Goal: Task Accomplishment & Management: Use online tool/utility

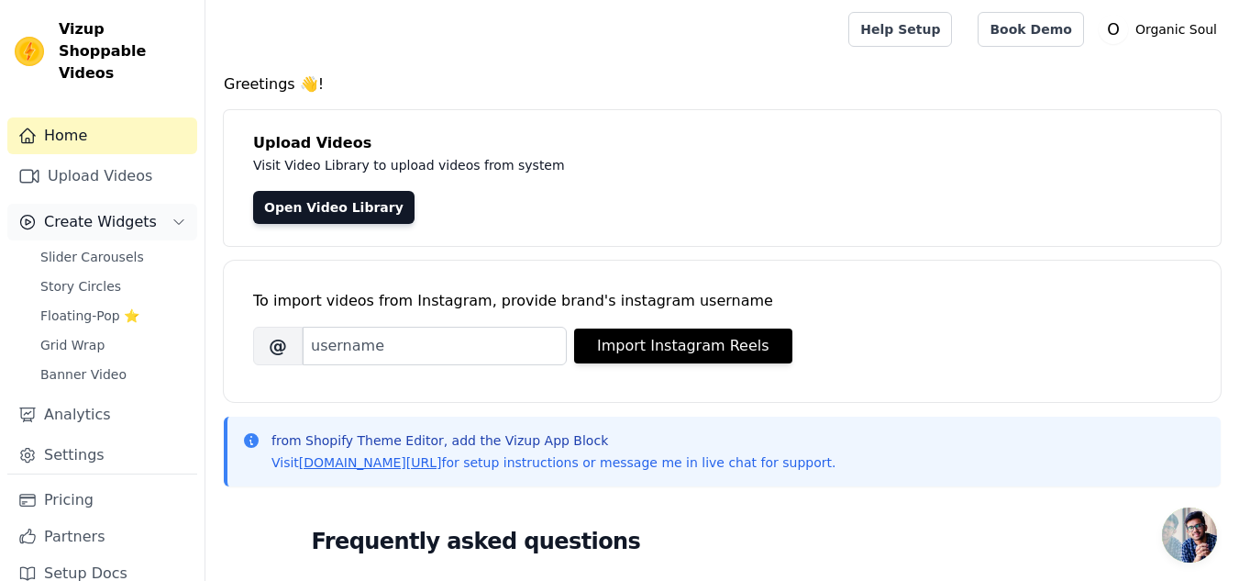
click at [105, 211] on span "Create Widgets" at bounding box center [100, 222] width 113 height 22
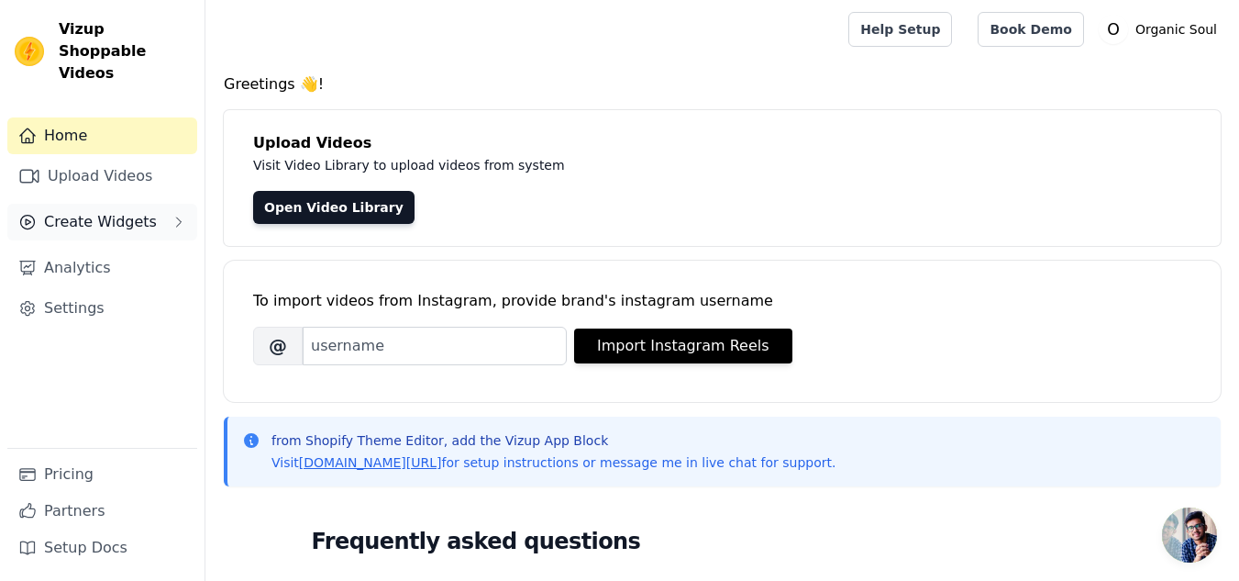
click at [148, 204] on button "Create Widgets" at bounding box center [102, 222] width 190 height 37
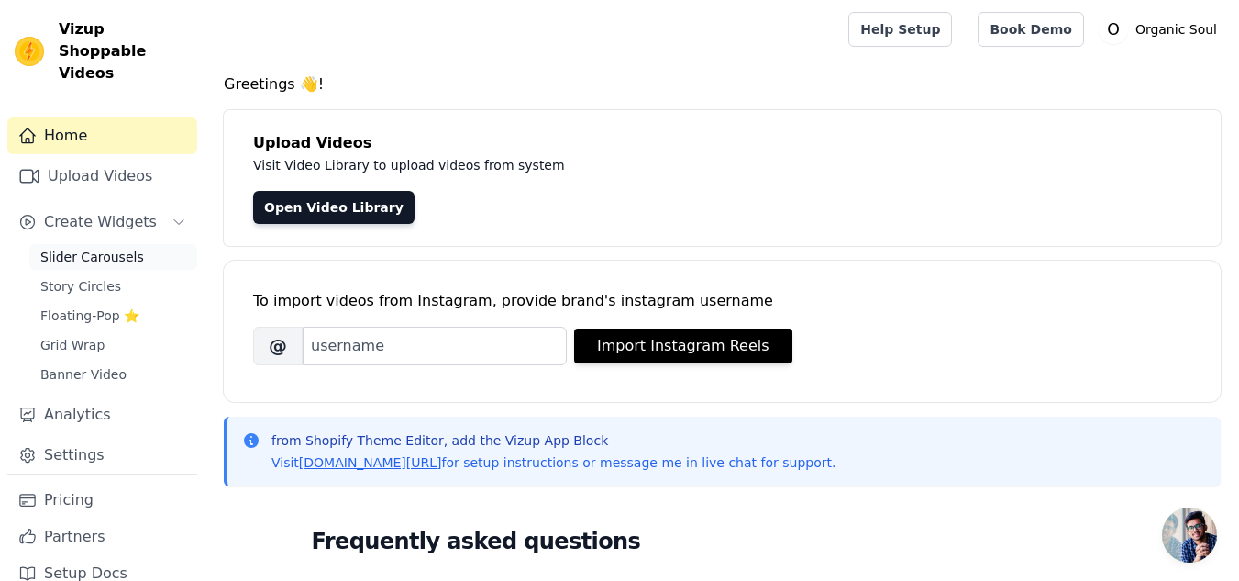
click at [90, 248] on span "Slider Carousels" at bounding box center [92, 257] width 104 height 18
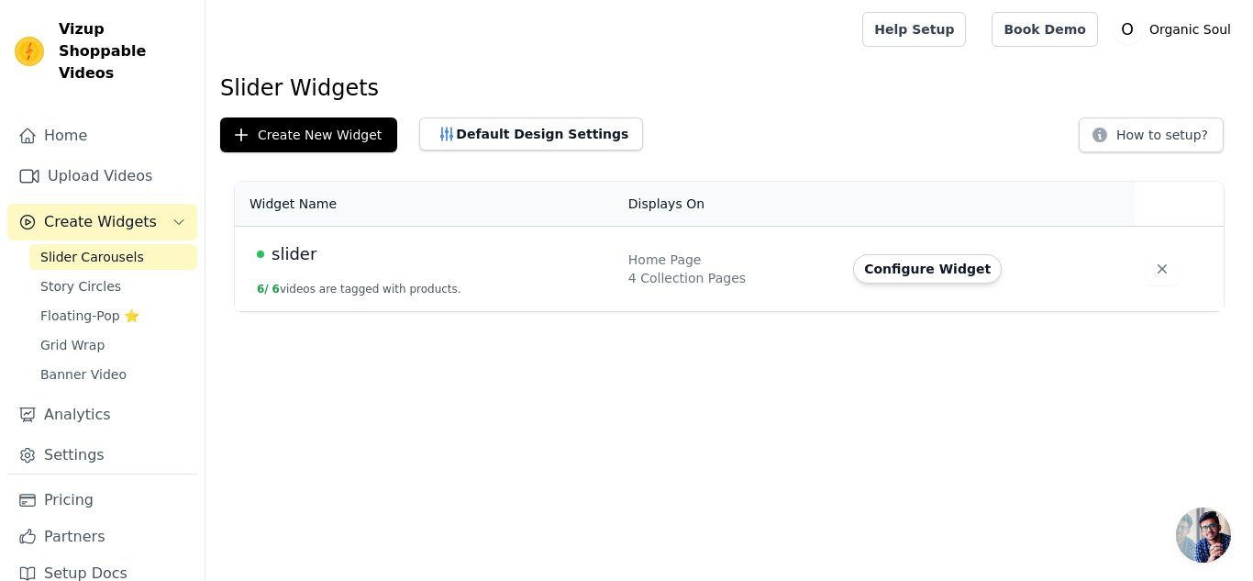
click at [562, 279] on td "slider 6 / 6 videos are tagged with products." at bounding box center [426, 269] width 383 height 85
click at [272, 261] on span "slider" at bounding box center [294, 254] width 45 height 26
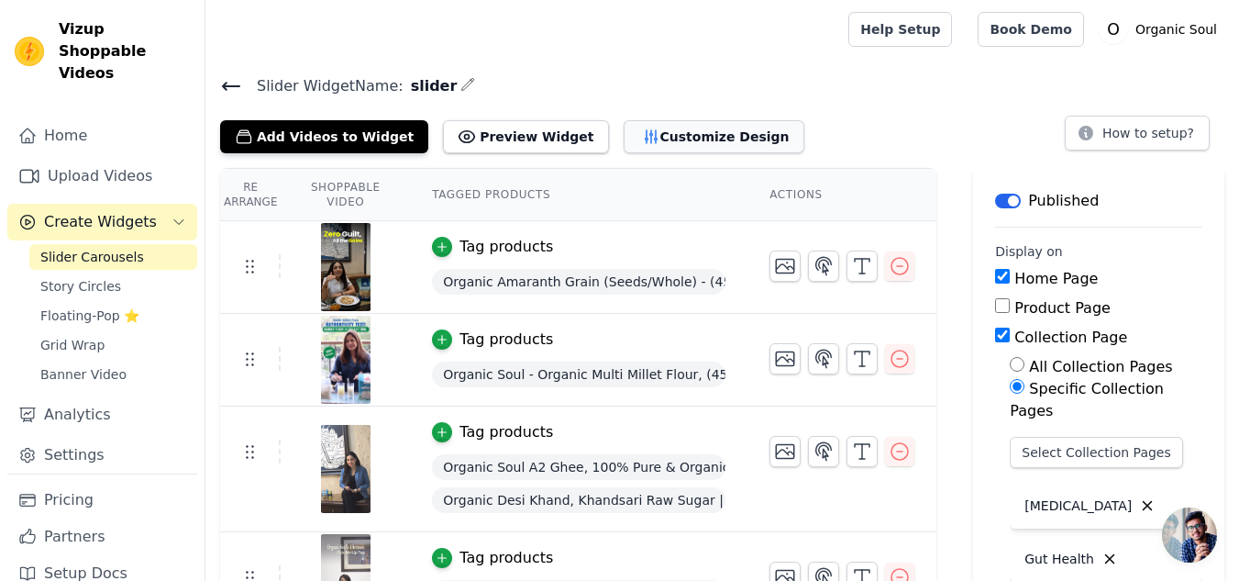
click at [668, 133] on button "Customize Design" at bounding box center [714, 136] width 181 height 33
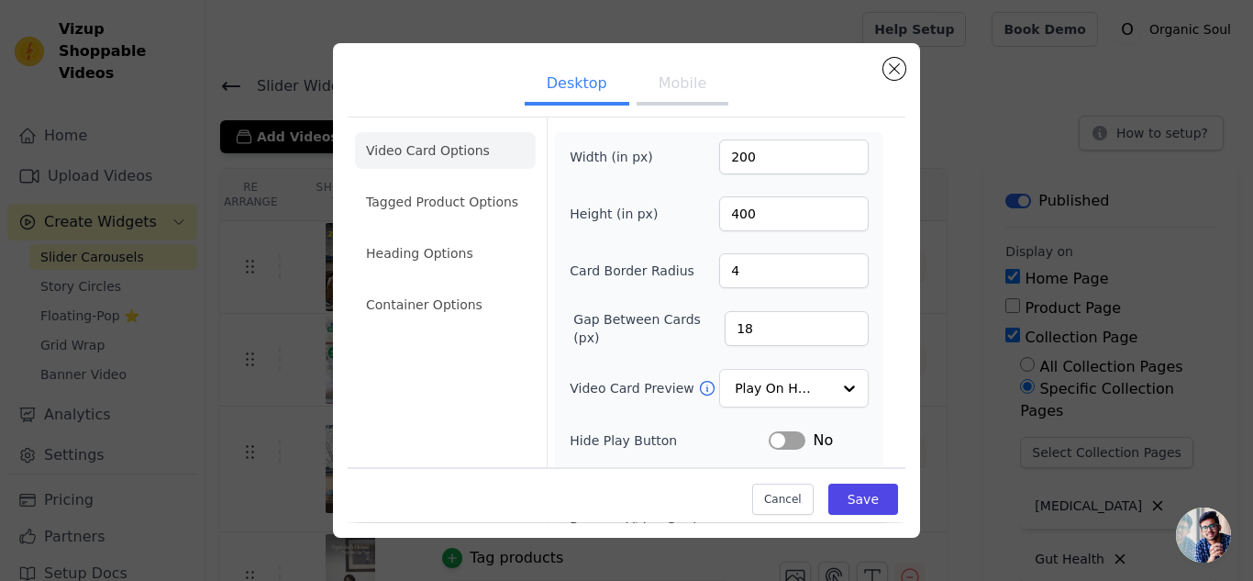
click at [666, 92] on button "Mobile" at bounding box center [683, 85] width 92 height 40
click at [565, 85] on button "Desktop" at bounding box center [577, 85] width 105 height 40
click at [671, 86] on button "Mobile" at bounding box center [683, 85] width 92 height 40
click at [515, 87] on ul "Desktop Mobile" at bounding box center [627, 85] width 558 height 55
click at [557, 102] on button "Desktop" at bounding box center [577, 85] width 105 height 40
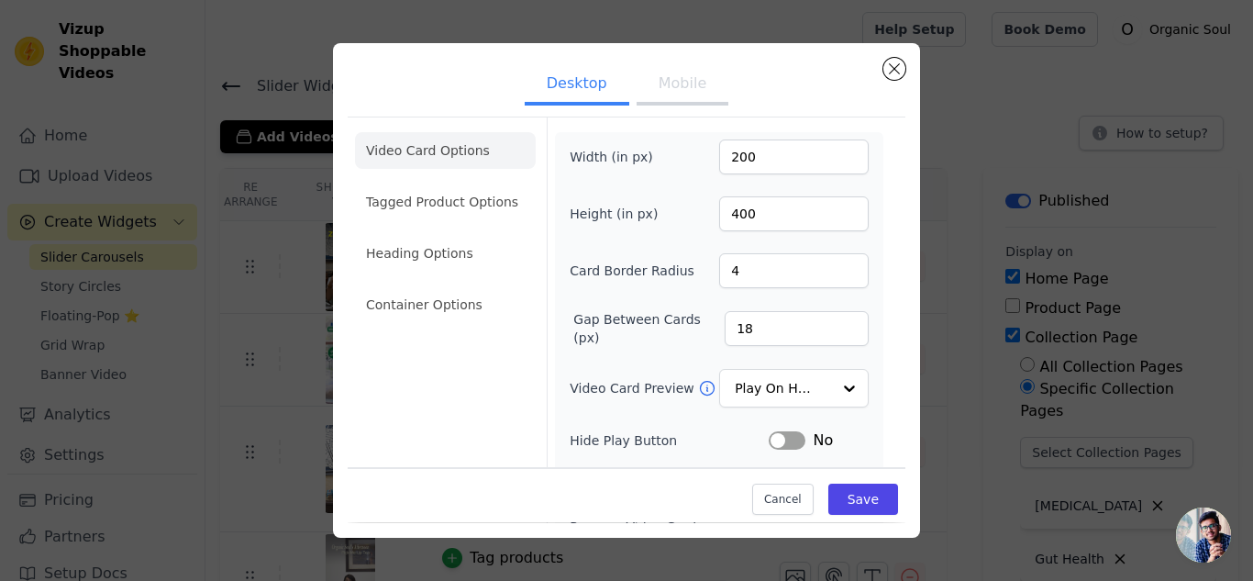
click at [626, 94] on ul "Desktop Mobile" at bounding box center [627, 85] width 558 height 55
click at [658, 76] on button "Mobile" at bounding box center [683, 85] width 92 height 40
click at [560, 88] on button "Desktop" at bounding box center [577, 85] width 105 height 40
click at [652, 83] on button "Mobile" at bounding box center [683, 85] width 92 height 40
click at [552, 86] on button "Desktop" at bounding box center [577, 85] width 105 height 40
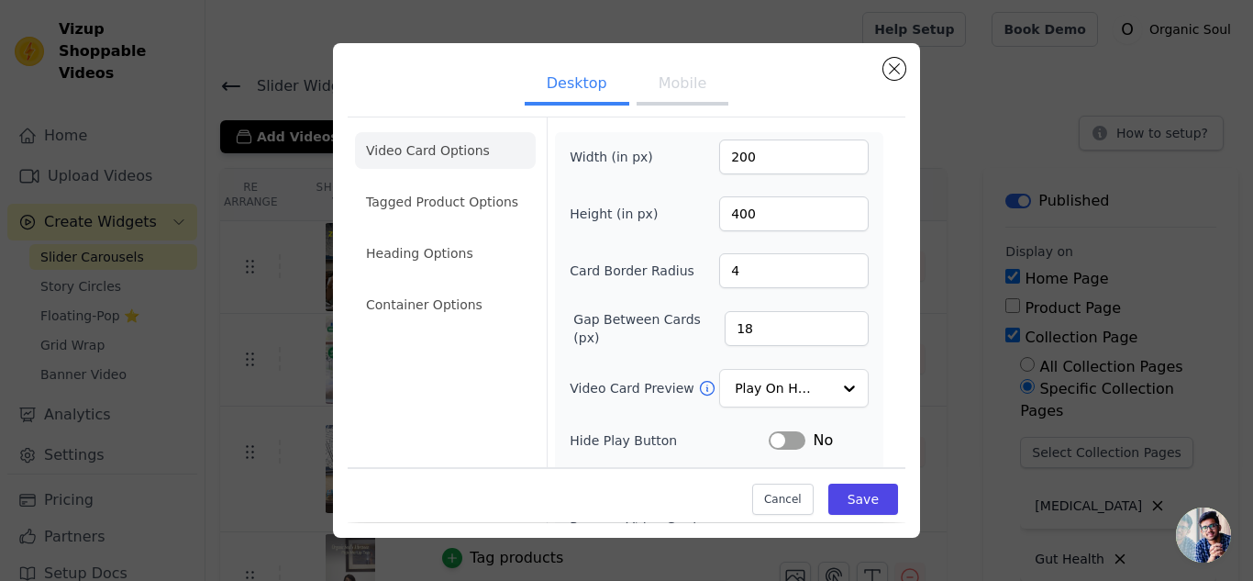
click at [658, 94] on button "Mobile" at bounding box center [683, 85] width 92 height 40
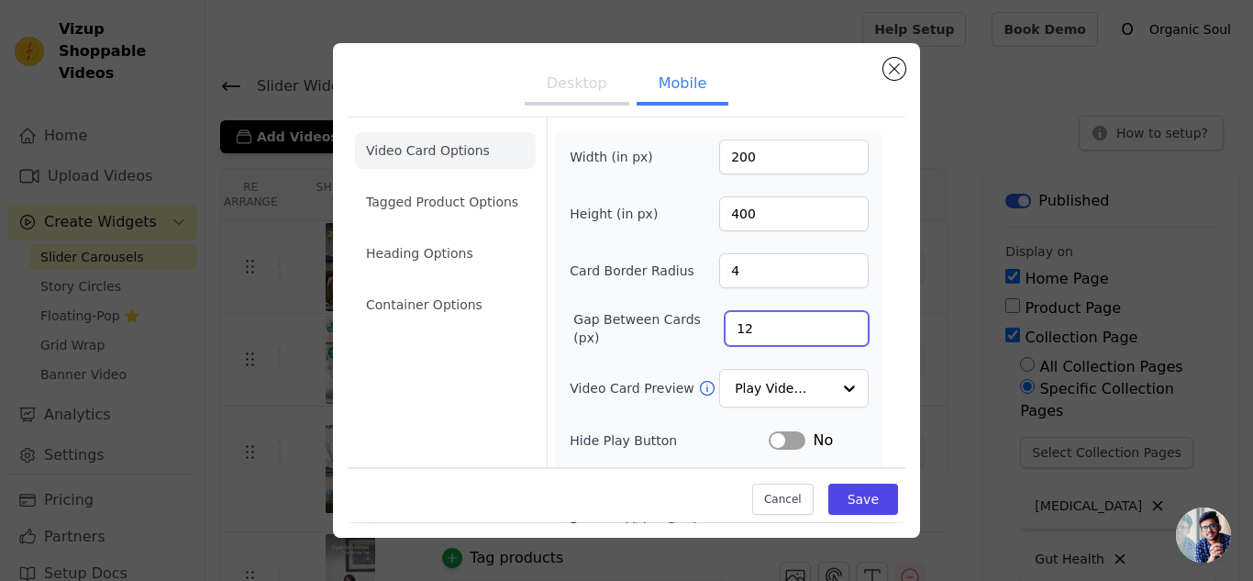
drag, startPoint x: 767, startPoint y: 331, endPoint x: 727, endPoint y: 331, distance: 39.4
click at [727, 331] on input "12" at bounding box center [797, 328] width 144 height 35
type input "18"
click at [882, 244] on div "Video Card Options Tagged Product Options Heading Options Container Options Wid…" at bounding box center [627, 430] width 558 height 628
click at [560, 88] on button "Desktop" at bounding box center [577, 85] width 105 height 40
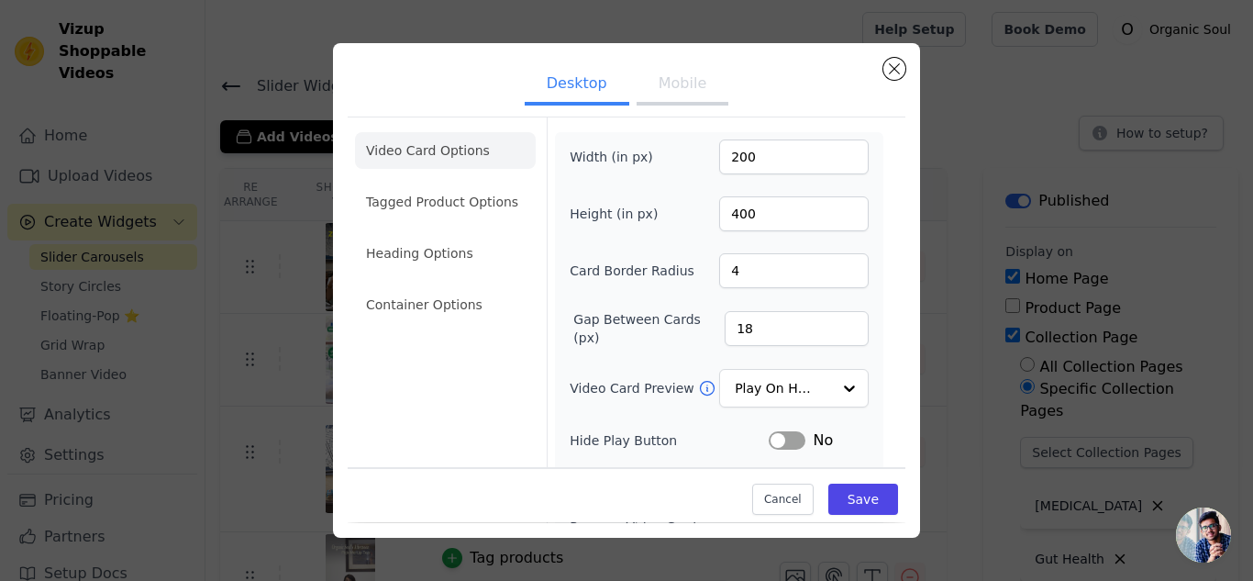
click at [674, 88] on button "Mobile" at bounding box center [683, 85] width 92 height 40
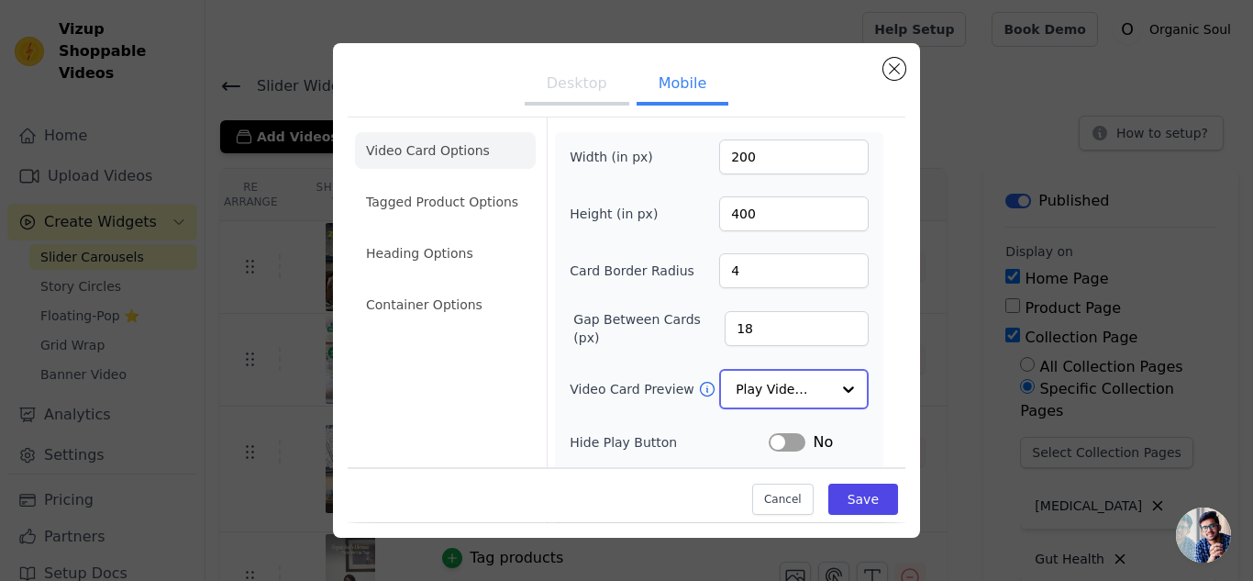
click at [750, 387] on input "Video Card Preview" at bounding box center [783, 389] width 94 height 37
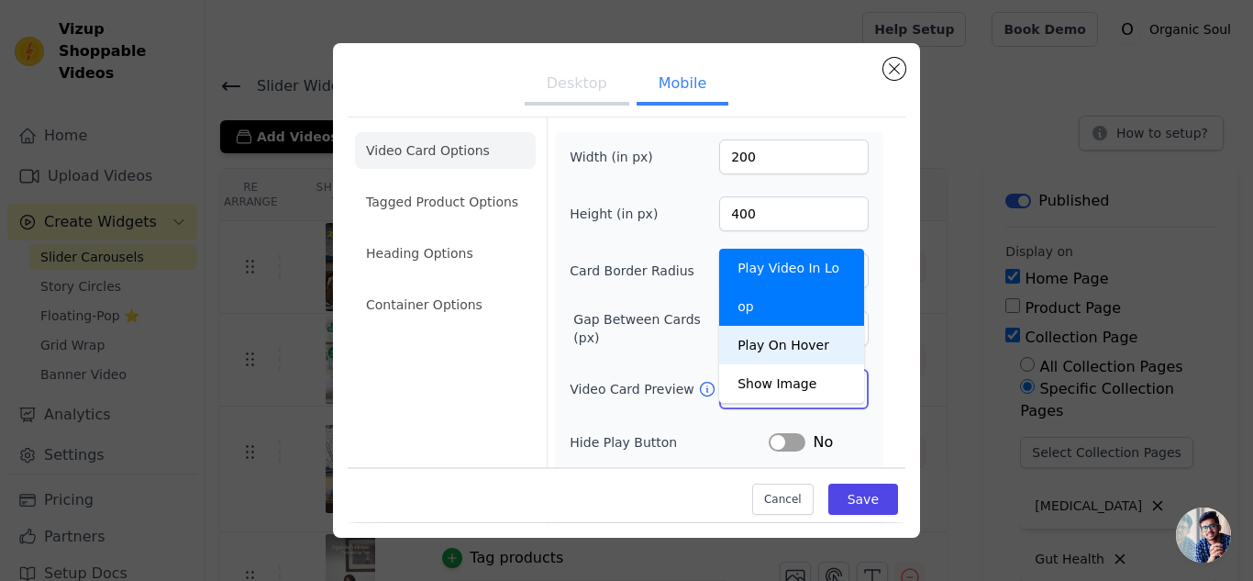
click at [756, 326] on div "Play On Hover" at bounding box center [791, 345] width 145 height 39
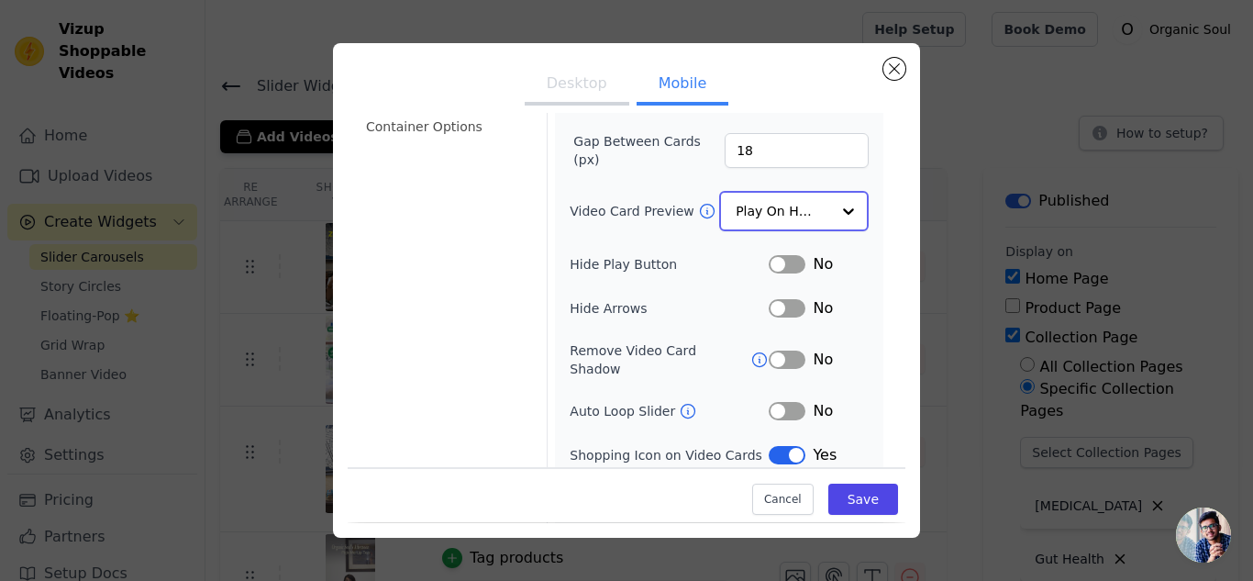
scroll to position [183, 0]
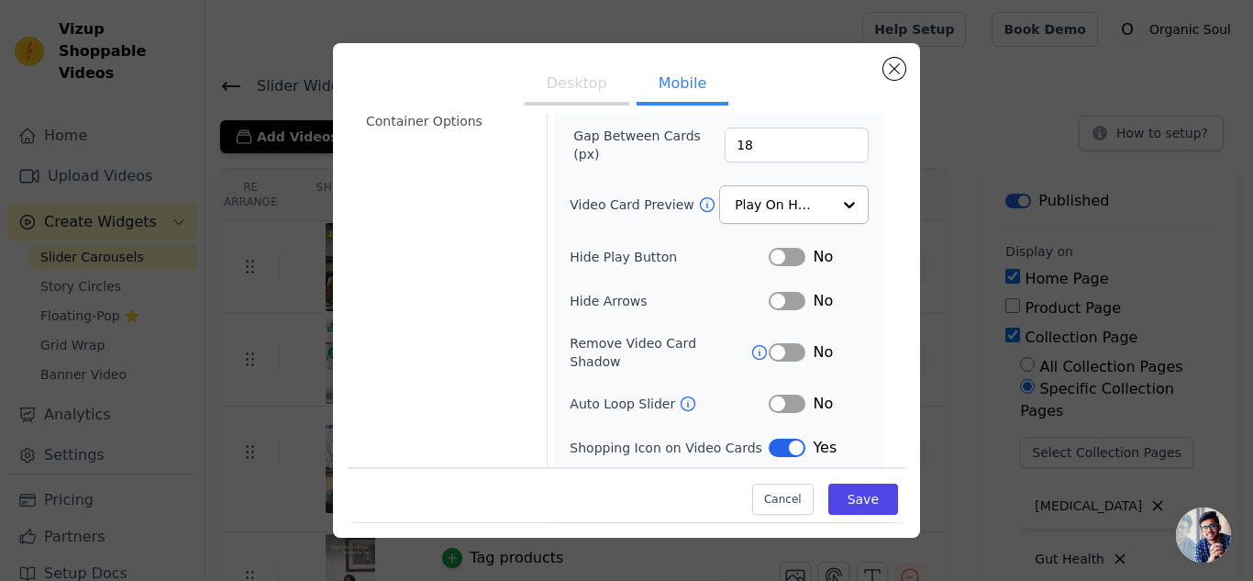
click at [566, 90] on button "Desktop" at bounding box center [577, 85] width 105 height 40
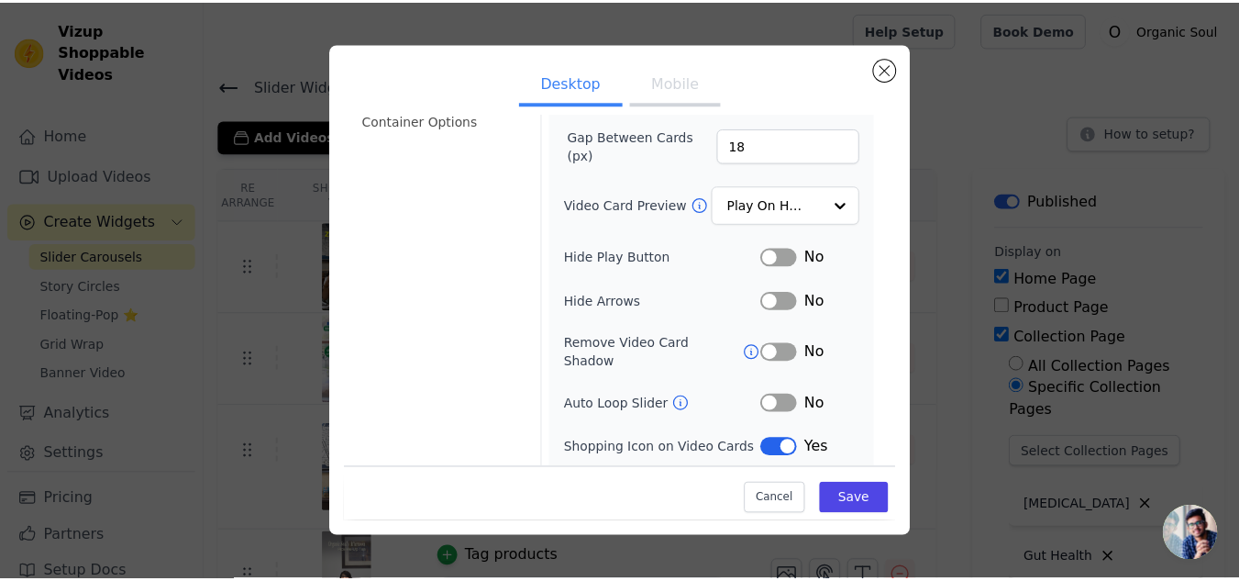
scroll to position [216, 0]
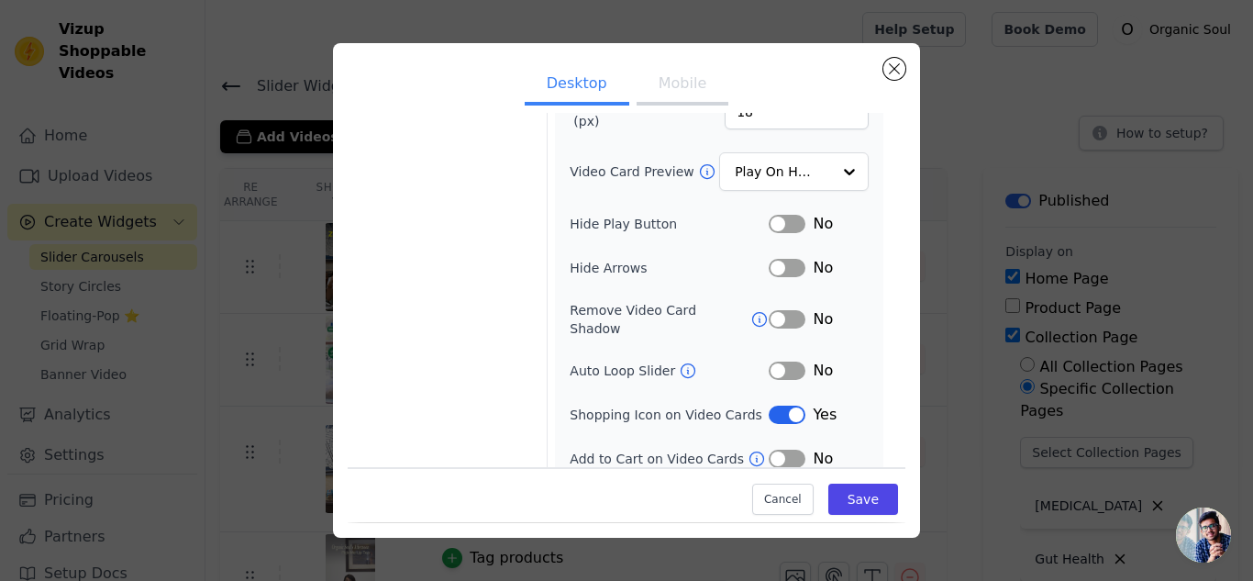
click at [663, 95] on button "Mobile" at bounding box center [683, 85] width 92 height 40
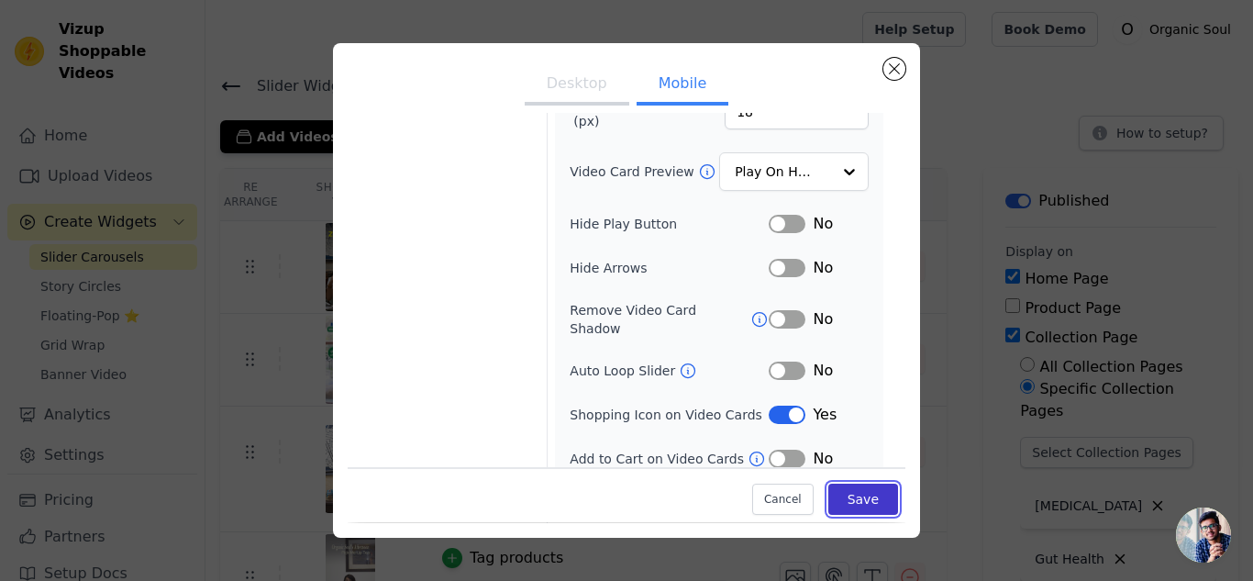
click at [864, 507] on button "Save" at bounding box center [863, 499] width 70 height 31
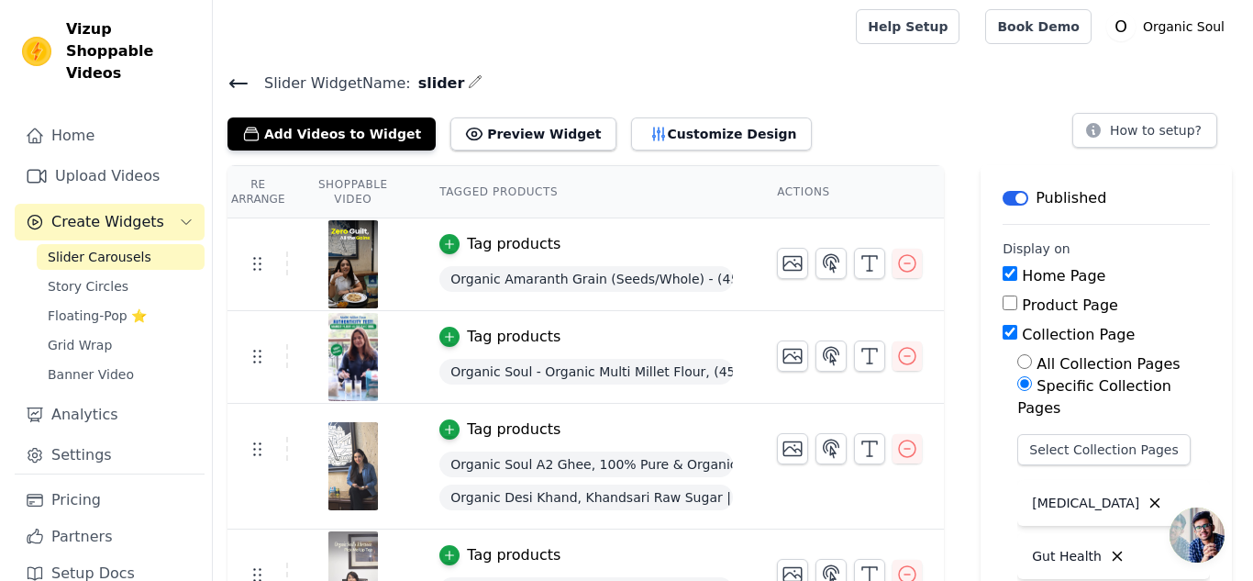
scroll to position [0, 0]
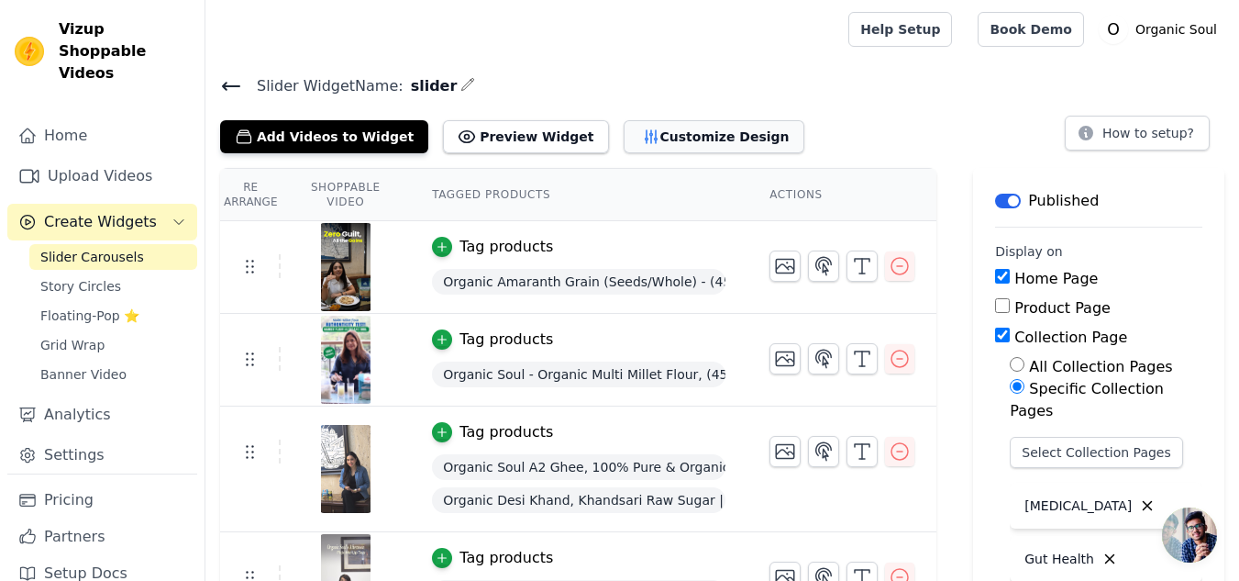
click at [665, 137] on button "Customize Design" at bounding box center [714, 136] width 181 height 33
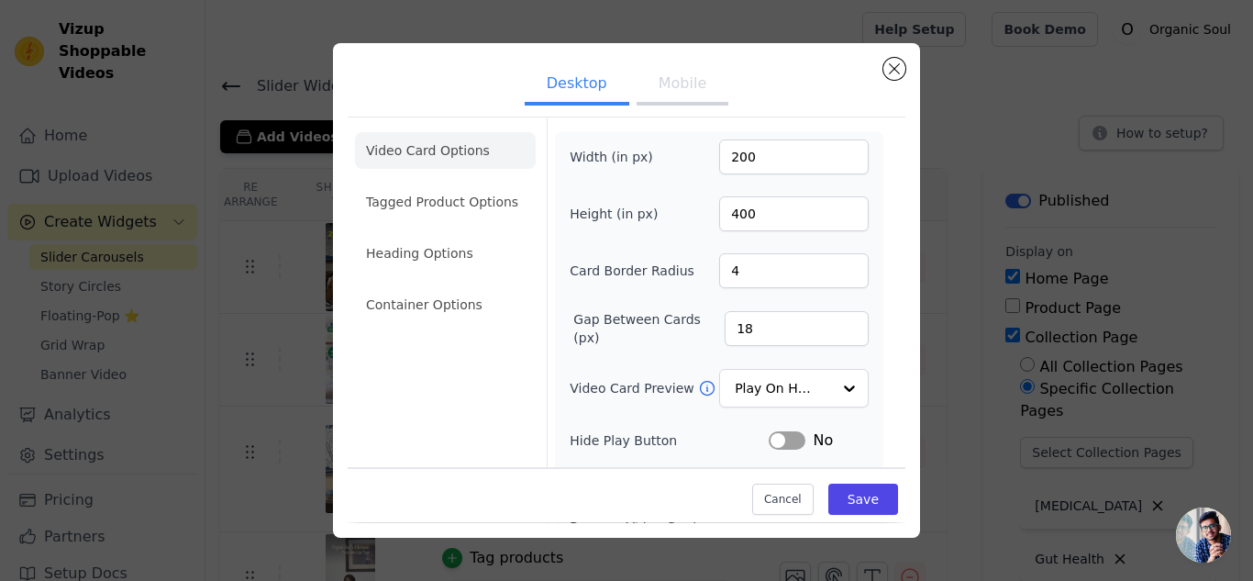
click at [654, 83] on button "Mobile" at bounding box center [683, 85] width 92 height 40
click at [567, 89] on button "Desktop" at bounding box center [577, 85] width 105 height 40
click at [686, 96] on button "Mobile" at bounding box center [683, 85] width 92 height 40
click at [581, 105] on button "Desktop" at bounding box center [577, 85] width 105 height 40
click at [476, 210] on li "Tagged Product Options" at bounding box center [445, 201] width 181 height 37
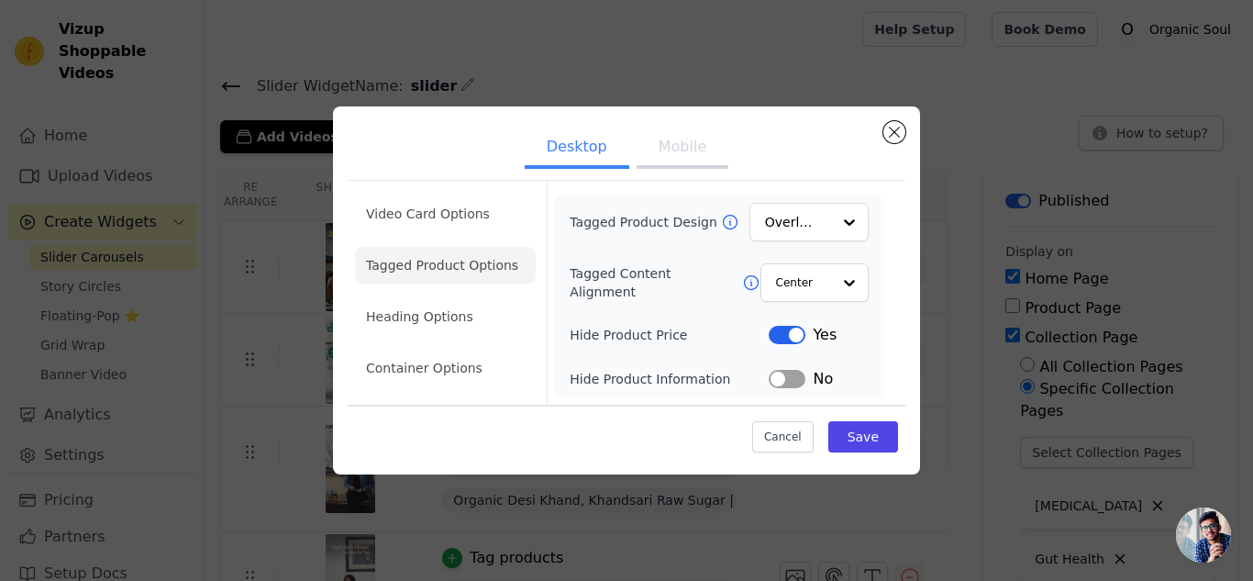
click at [673, 154] on button "Mobile" at bounding box center [683, 148] width 92 height 40
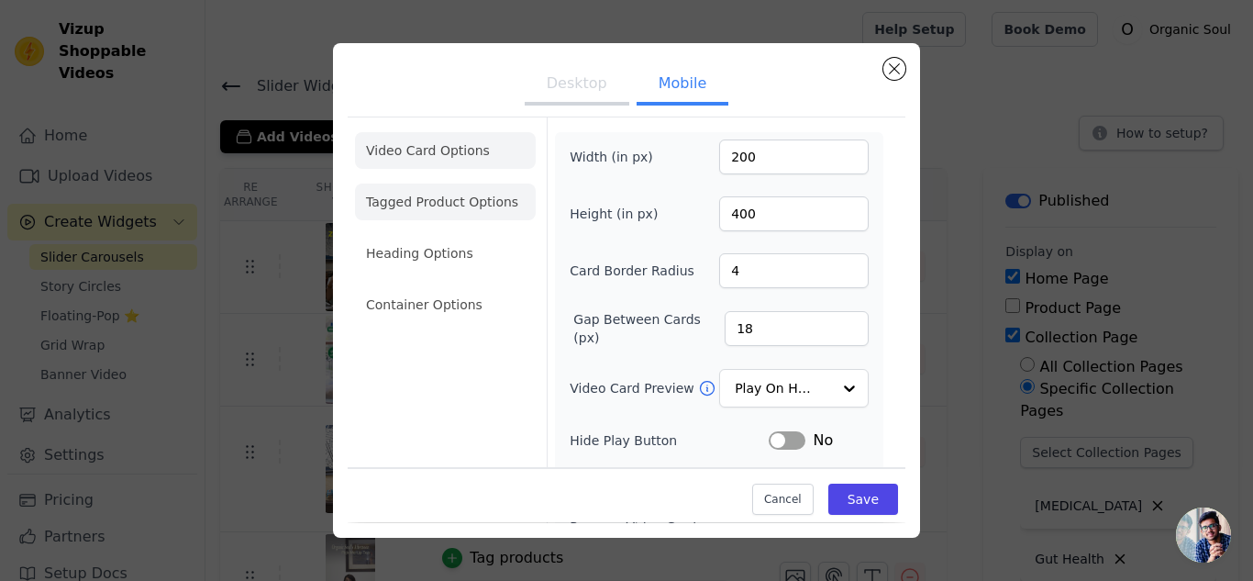
click at [460, 195] on li "Tagged Product Options" at bounding box center [445, 201] width 181 height 37
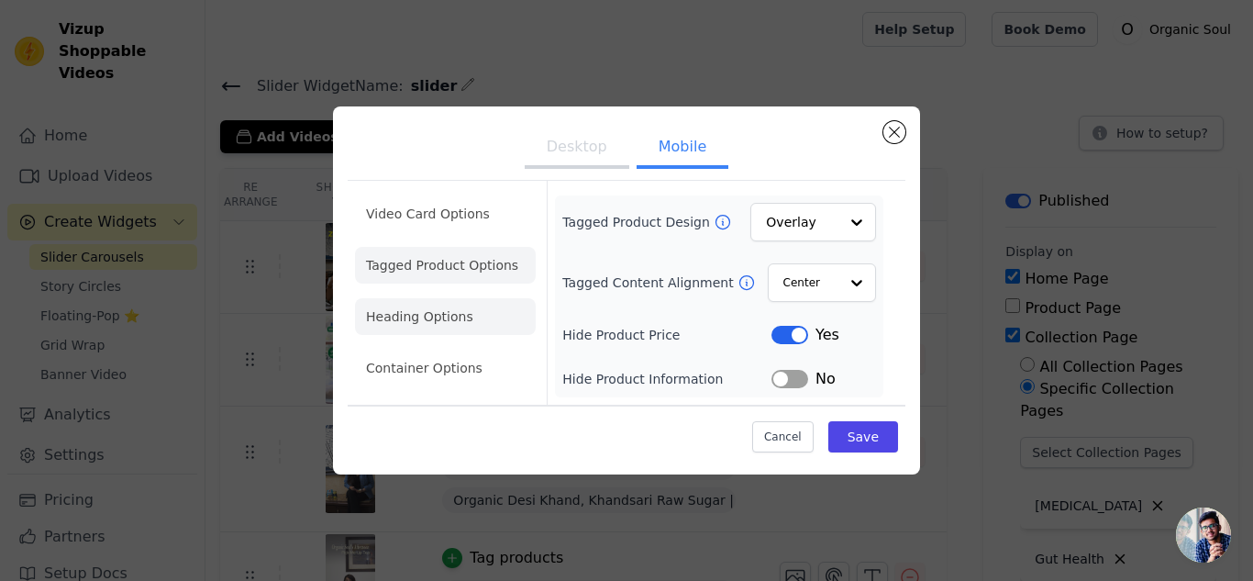
click at [449, 320] on li "Heading Options" at bounding box center [445, 316] width 181 height 37
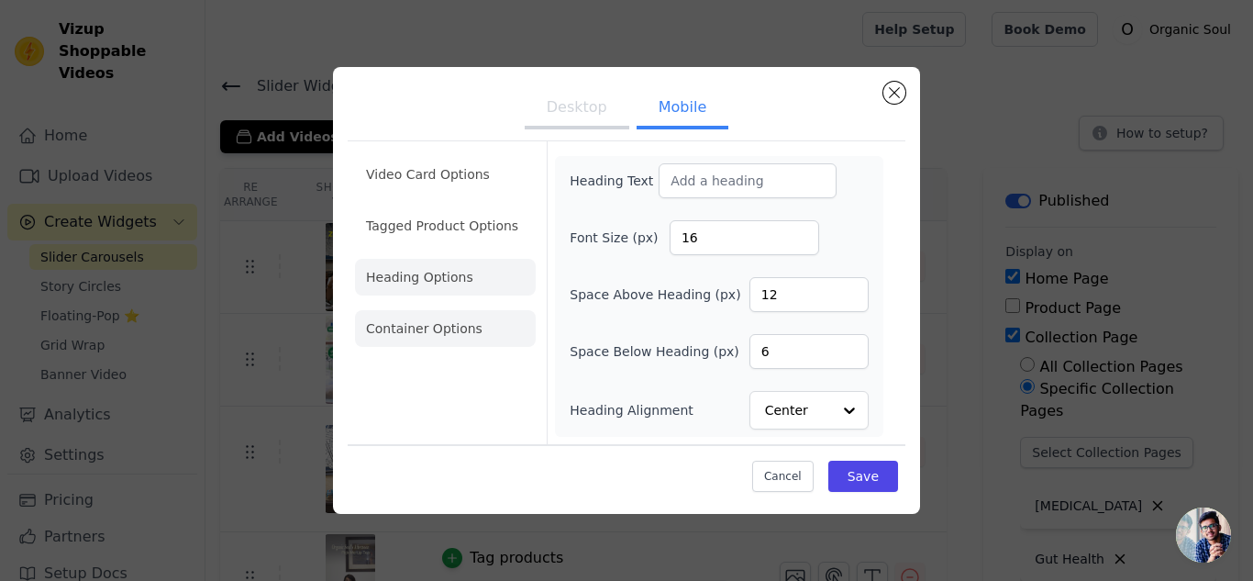
click at [400, 327] on li "Container Options" at bounding box center [445, 328] width 181 height 37
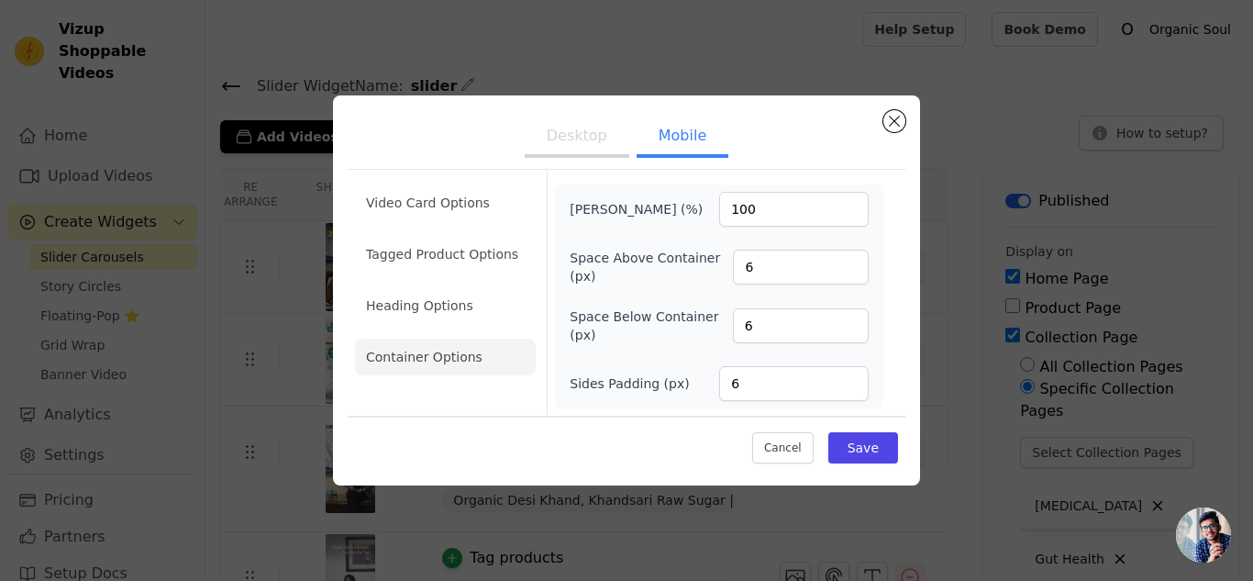
click at [600, 139] on button "Desktop" at bounding box center [577, 137] width 105 height 40
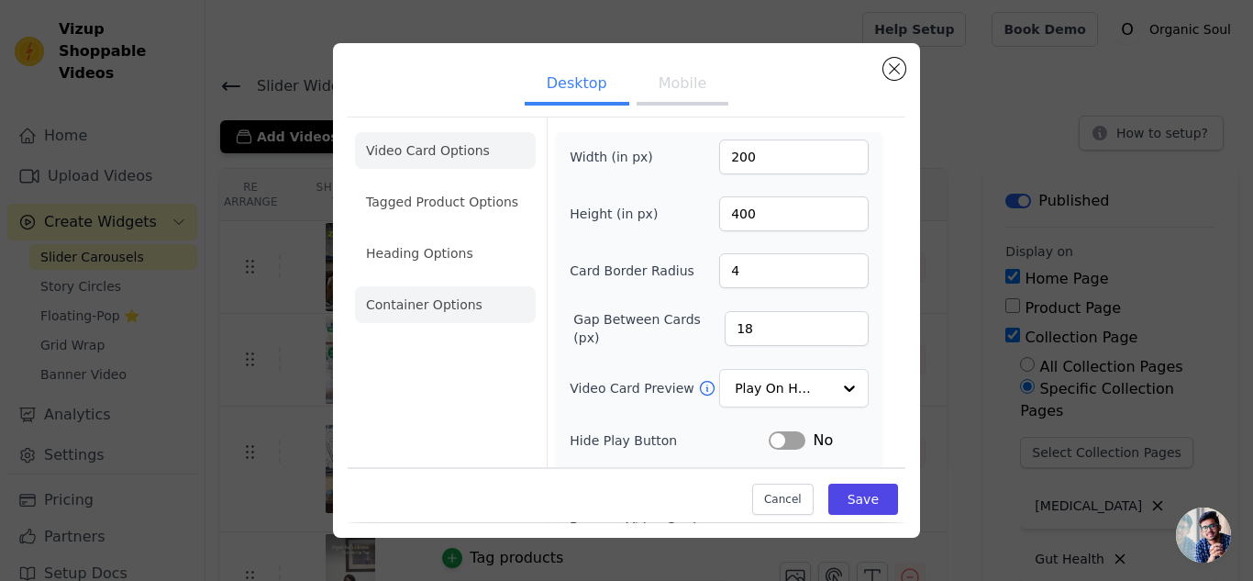
click at [474, 303] on li "Container Options" at bounding box center [445, 304] width 181 height 37
